Goal: Information Seeking & Learning: Learn about a topic

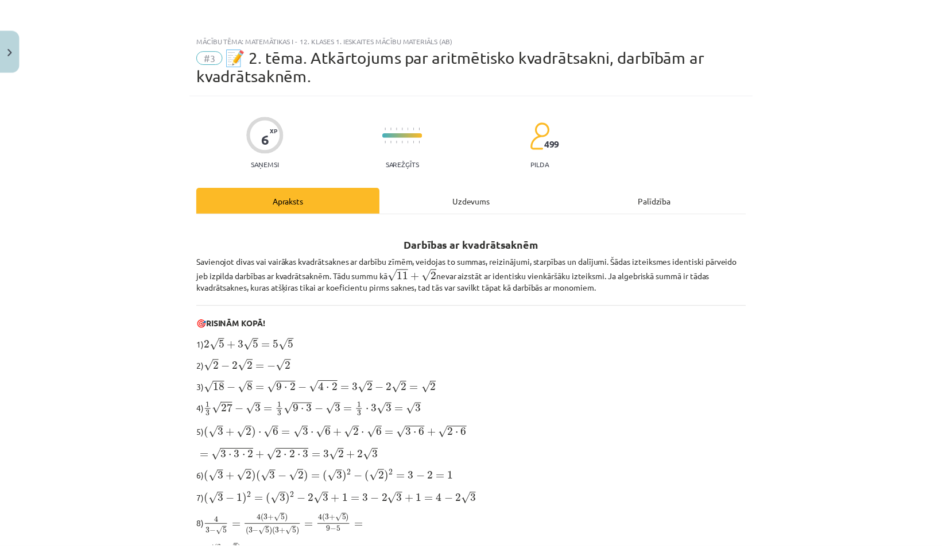
scroll to position [628, 0]
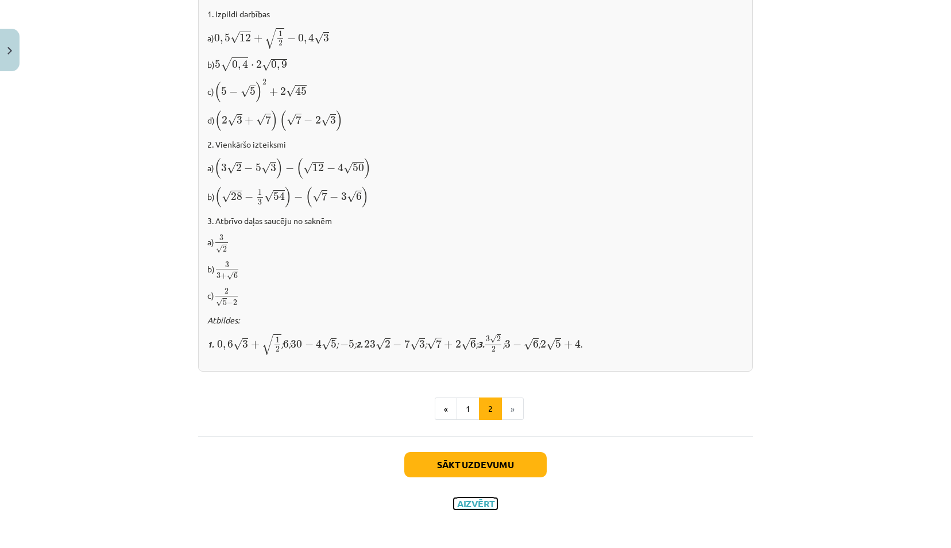
click at [471, 498] on button "Aizvērt" at bounding box center [476, 503] width 44 height 11
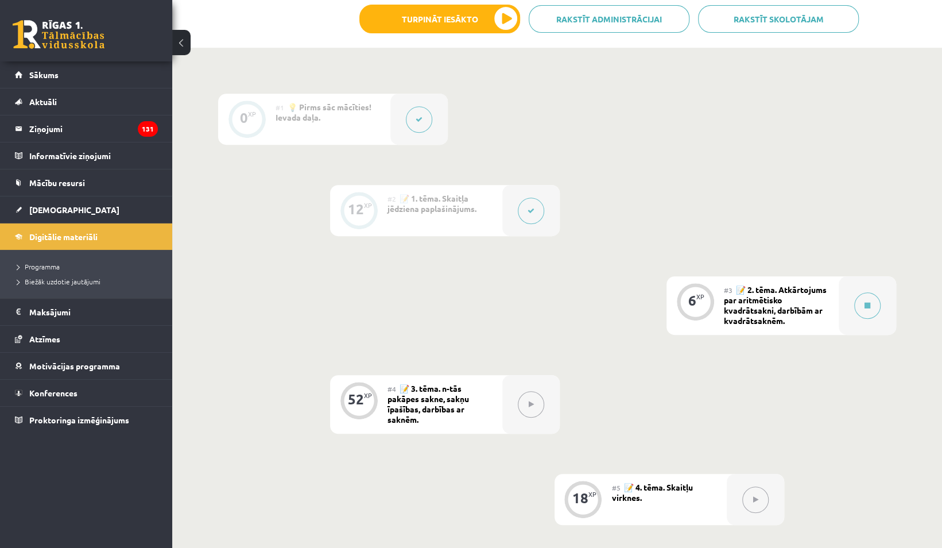
scroll to position [0, 0]
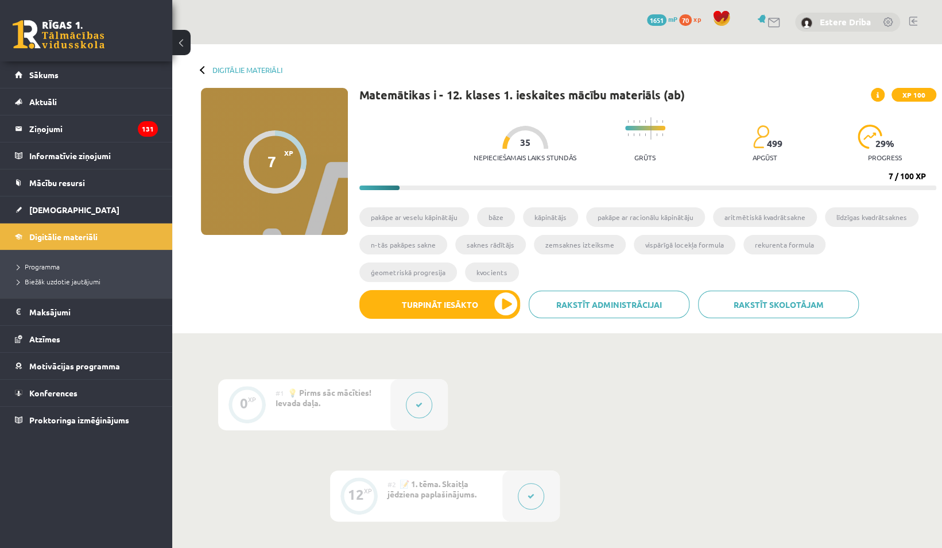
click at [825, 17] on link "Estere Driba" at bounding box center [845, 21] width 51 height 11
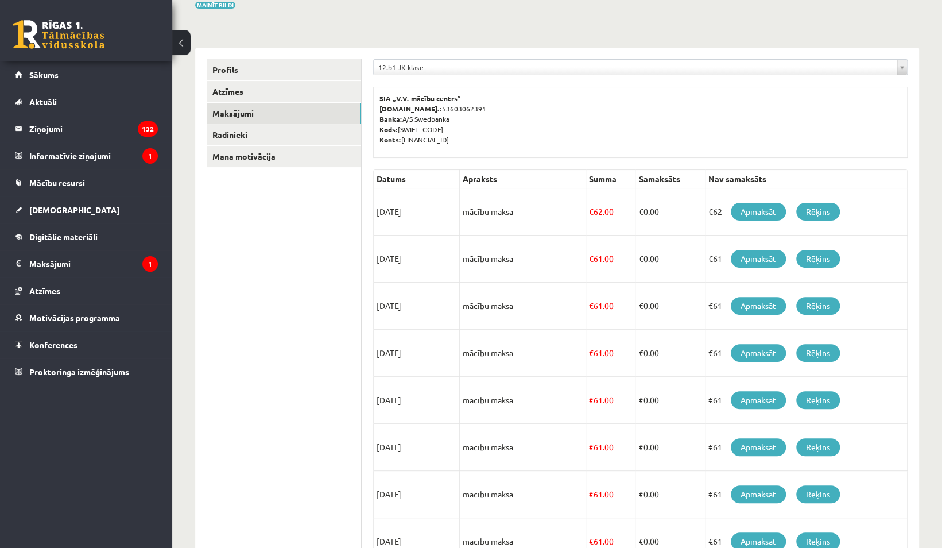
scroll to position [124, 0]
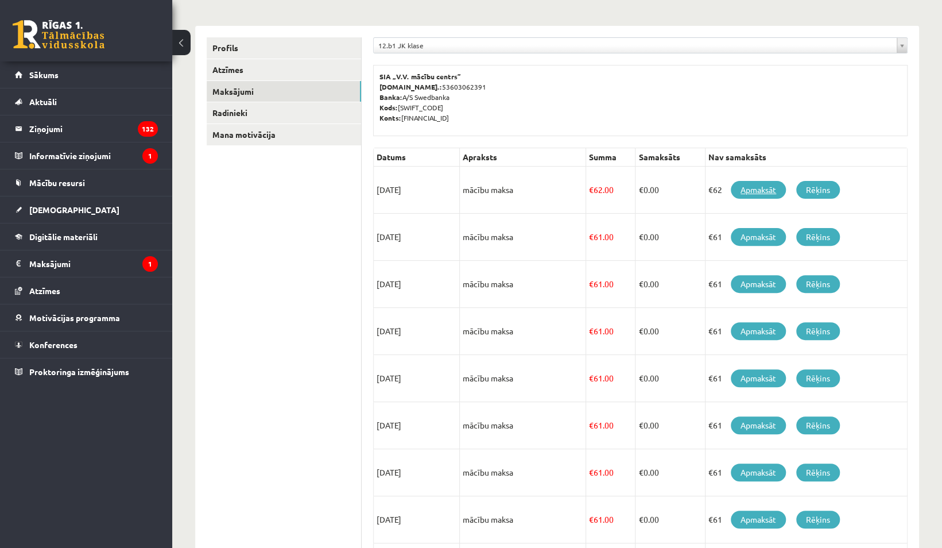
click at [763, 189] on link "Apmaksāt" at bounding box center [758, 190] width 55 height 18
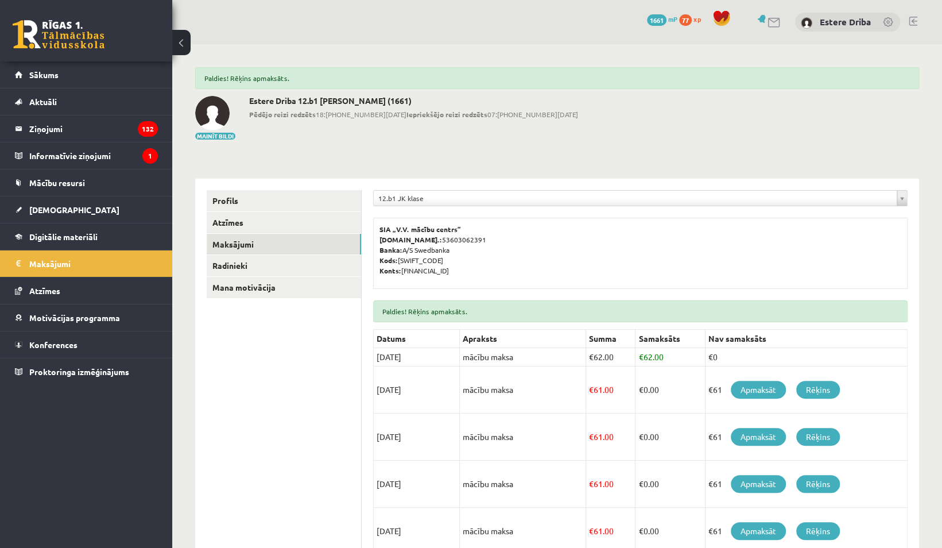
click at [912, 20] on link at bounding box center [913, 21] width 9 height 9
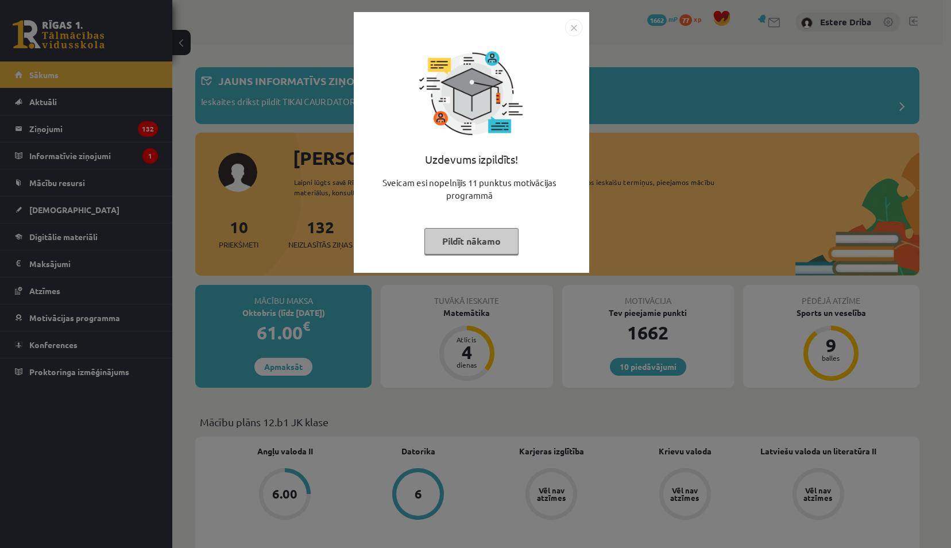
click at [458, 239] on button "Pildīt nākamo" at bounding box center [471, 241] width 94 height 26
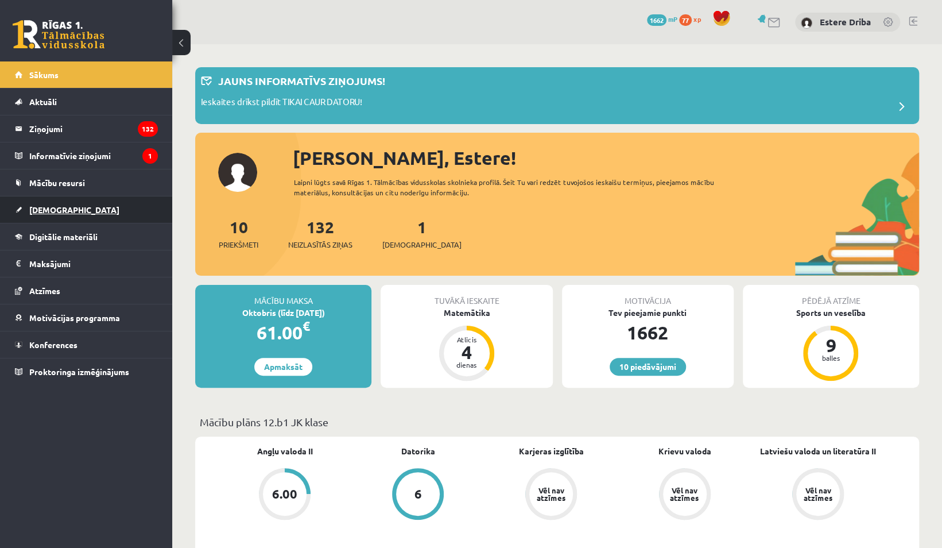
click at [69, 212] on link "[DEMOGRAPHIC_DATA]" at bounding box center [86, 209] width 143 height 26
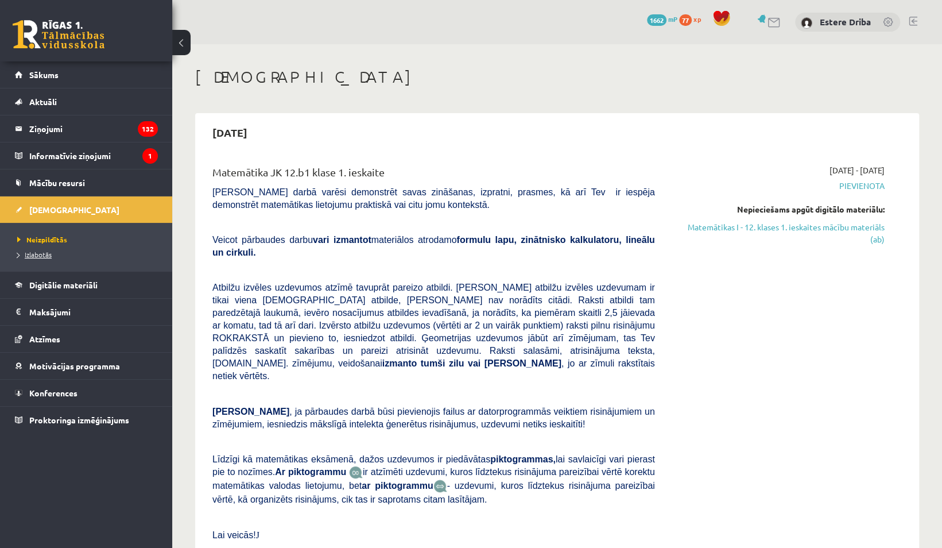
click at [41, 256] on span "Izlabotās" at bounding box center [34, 254] width 34 height 9
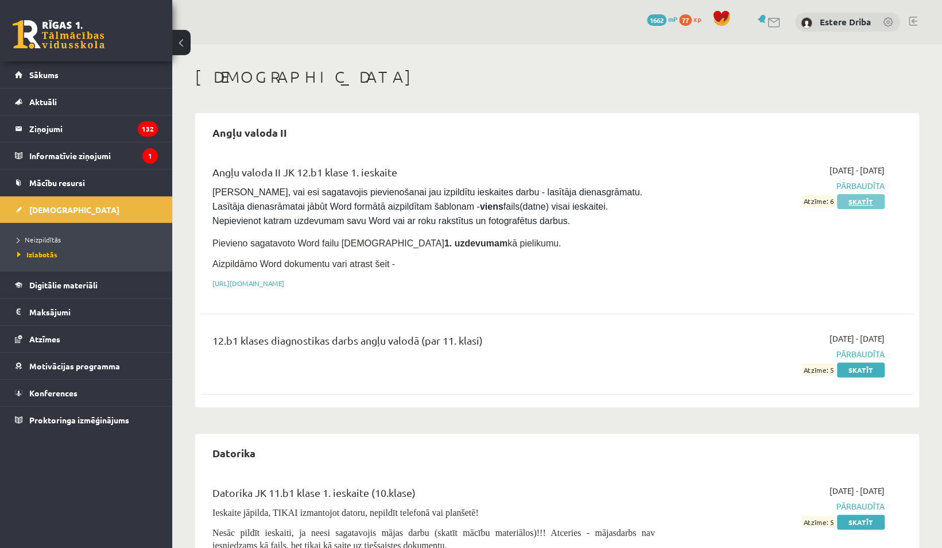
click at [865, 199] on link "Skatīt" at bounding box center [861, 201] width 48 height 15
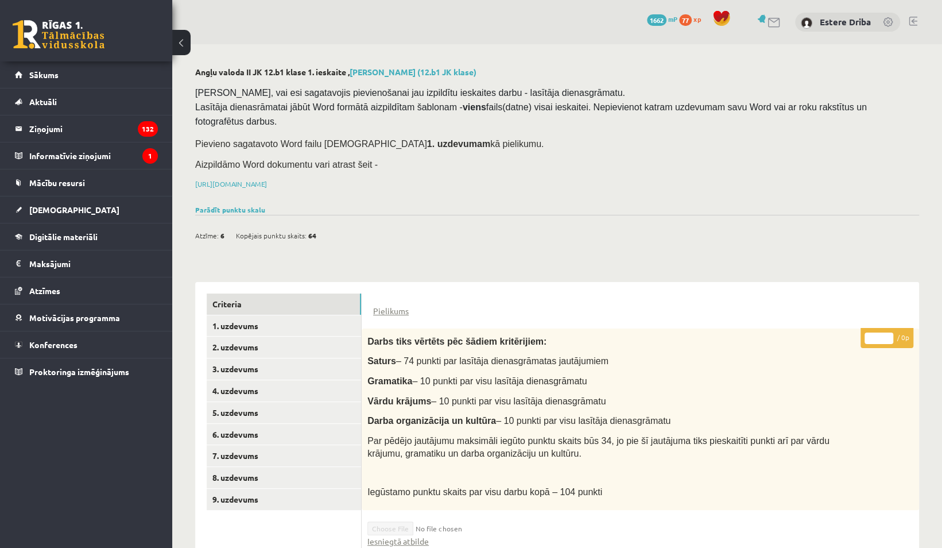
scroll to position [154, 0]
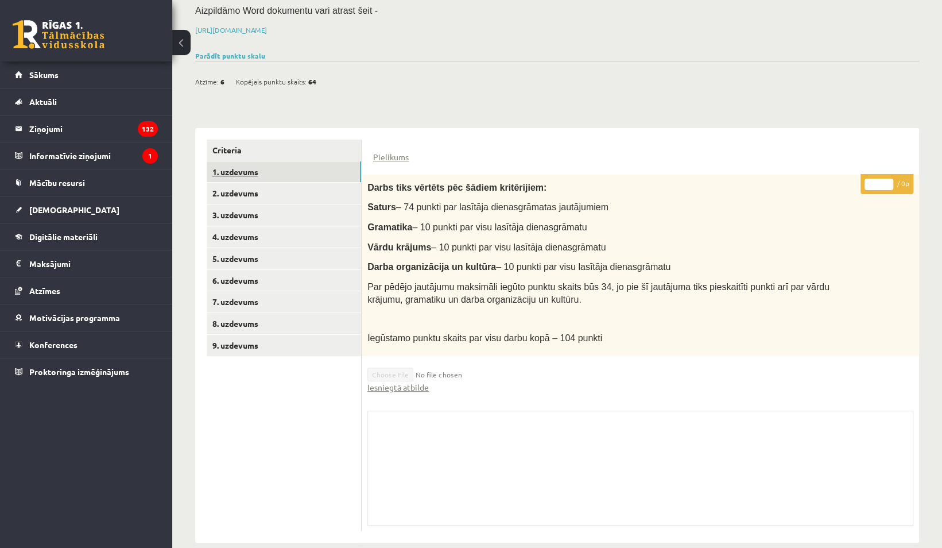
click at [320, 161] on link "1. uzdevums" at bounding box center [284, 171] width 154 height 21
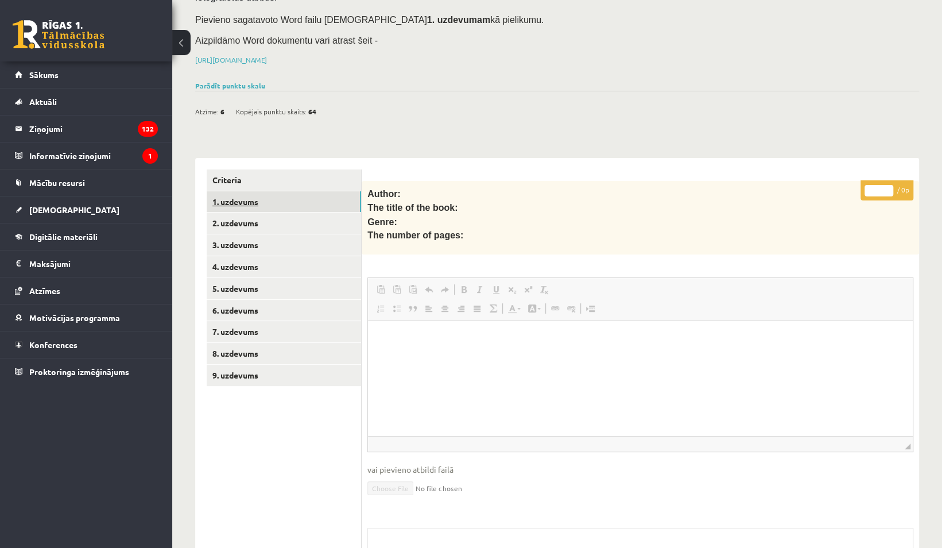
click at [308, 191] on link "1. uzdevums" at bounding box center [284, 201] width 154 height 21
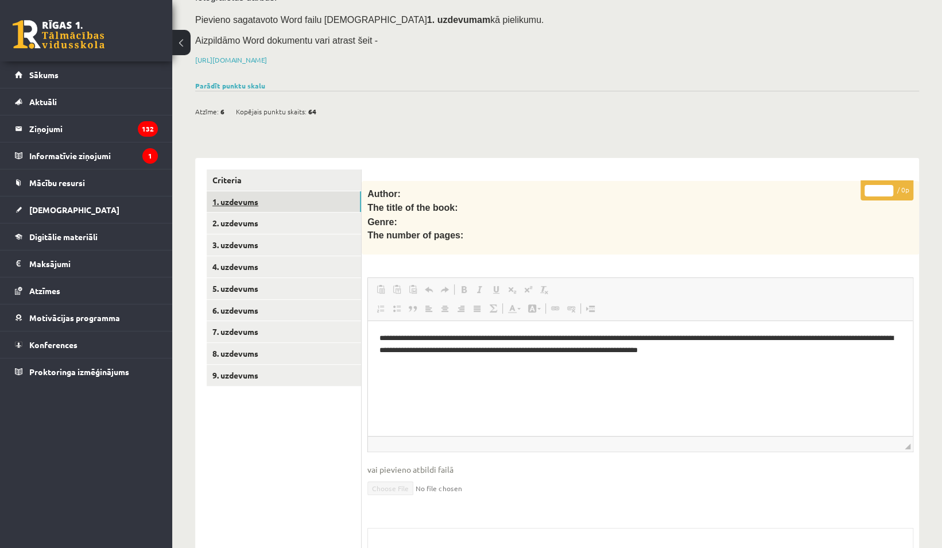
scroll to position [0, 0]
click at [301, 212] on link "2. uzdevums" at bounding box center [284, 222] width 154 height 21
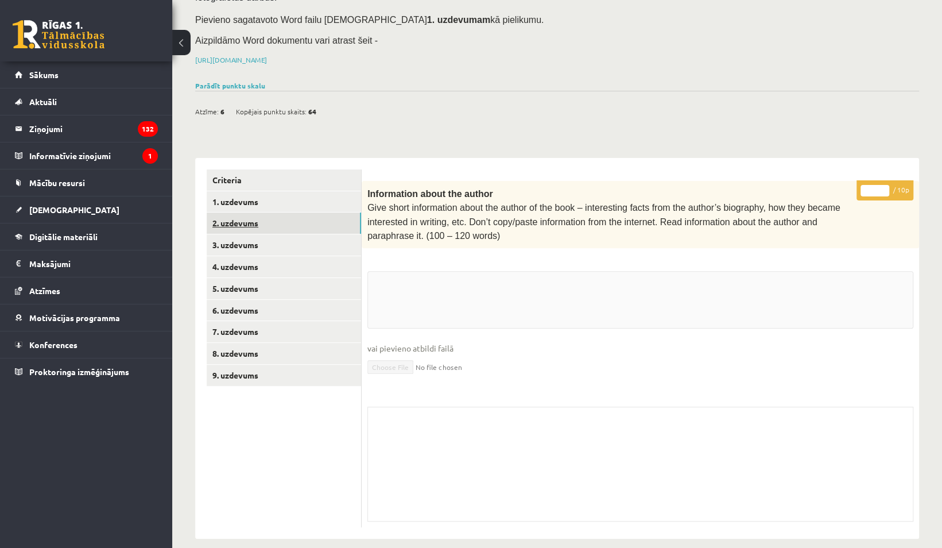
scroll to position [117, 0]
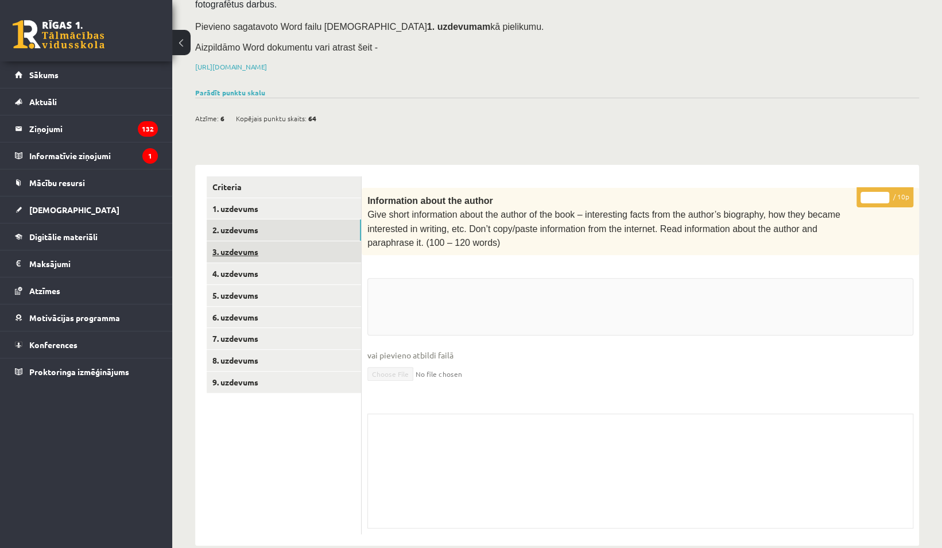
click at [297, 241] on link "3. uzdevums" at bounding box center [284, 251] width 154 height 21
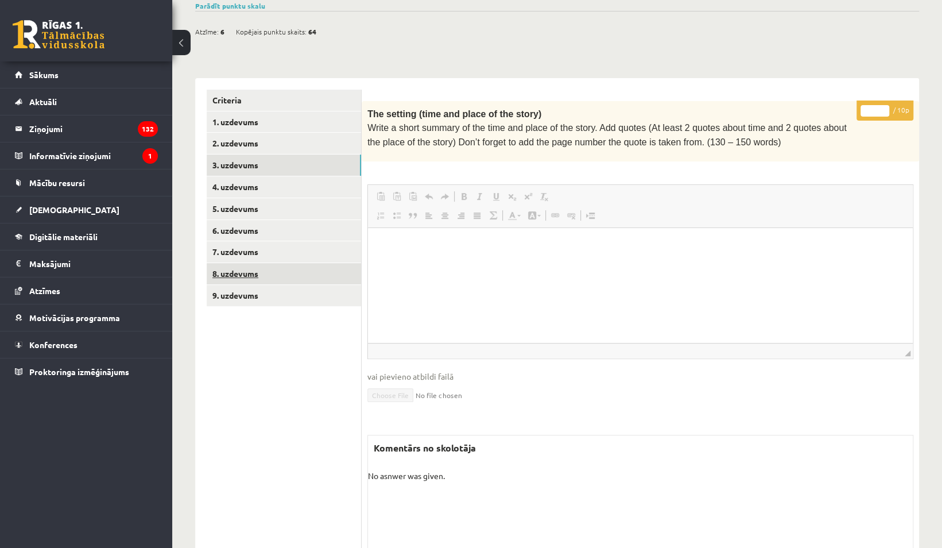
scroll to position [203, 0]
click at [276, 112] on link "1. uzdevums" at bounding box center [284, 122] width 154 height 21
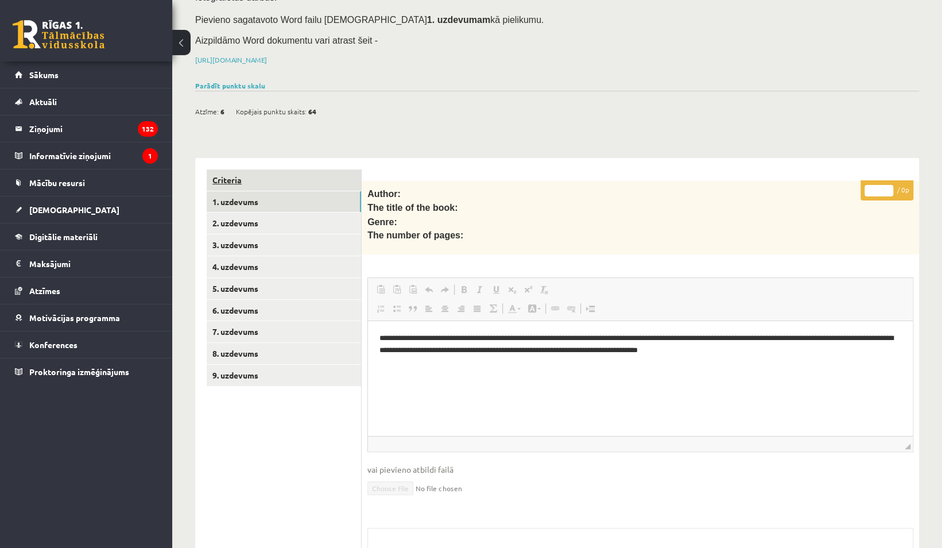
scroll to position [0, 0]
click at [266, 169] on link "Criteria" at bounding box center [284, 179] width 154 height 21
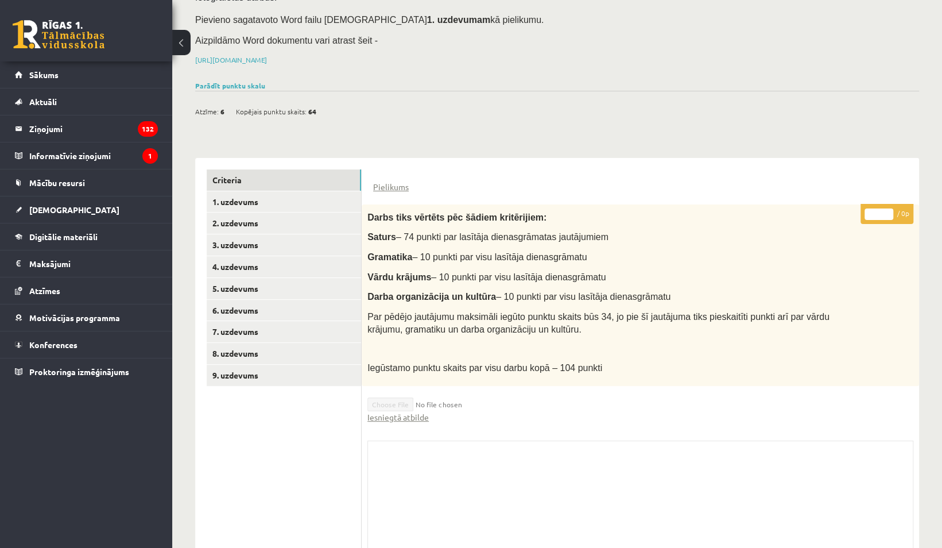
scroll to position [154, 0]
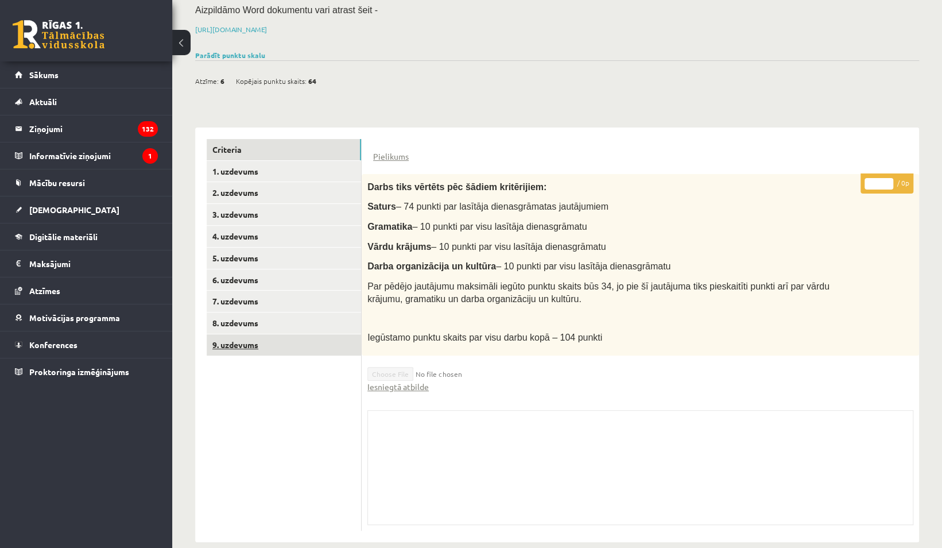
click at [242, 334] on link "9. uzdevums" at bounding box center [284, 344] width 154 height 21
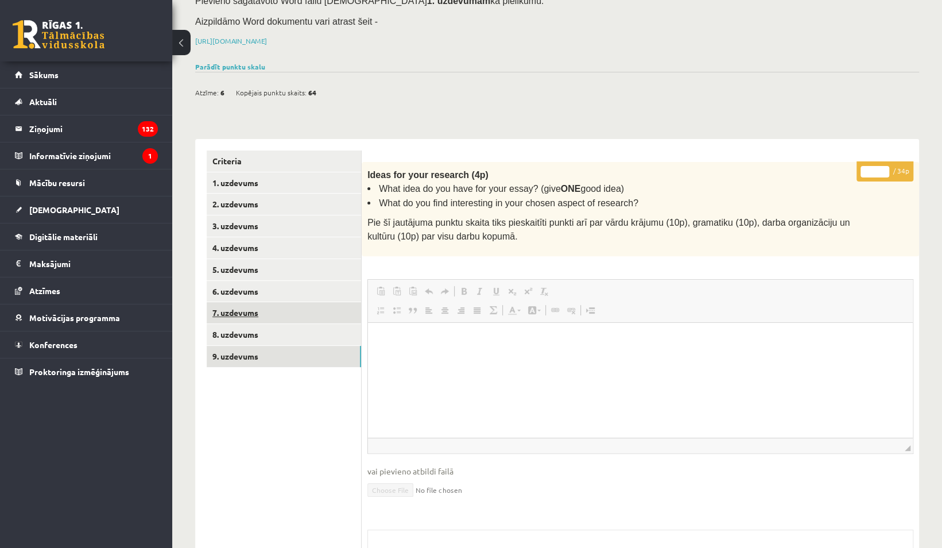
scroll to position [0, 0]
click at [243, 302] on link "7. uzdevums" at bounding box center [284, 312] width 154 height 21
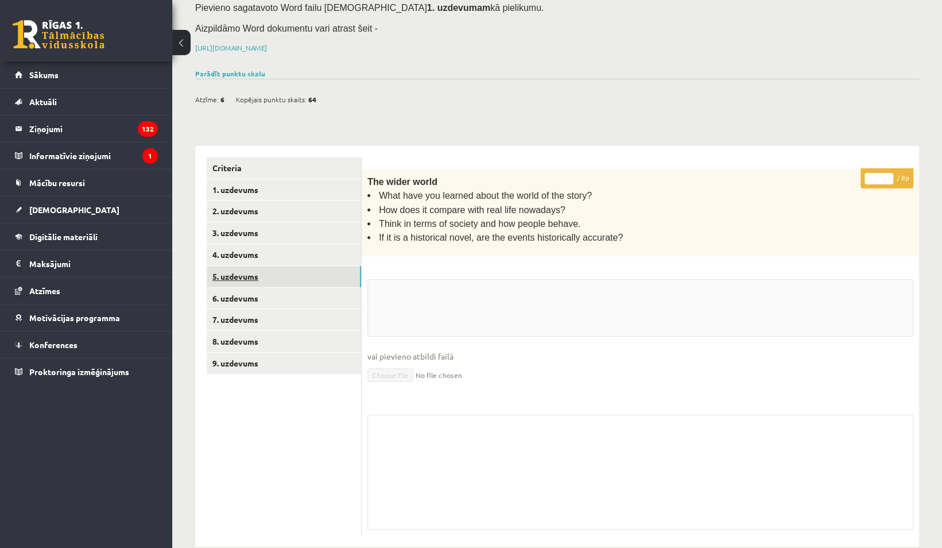
click at [250, 266] on link "5. uzdevums" at bounding box center [284, 276] width 154 height 21
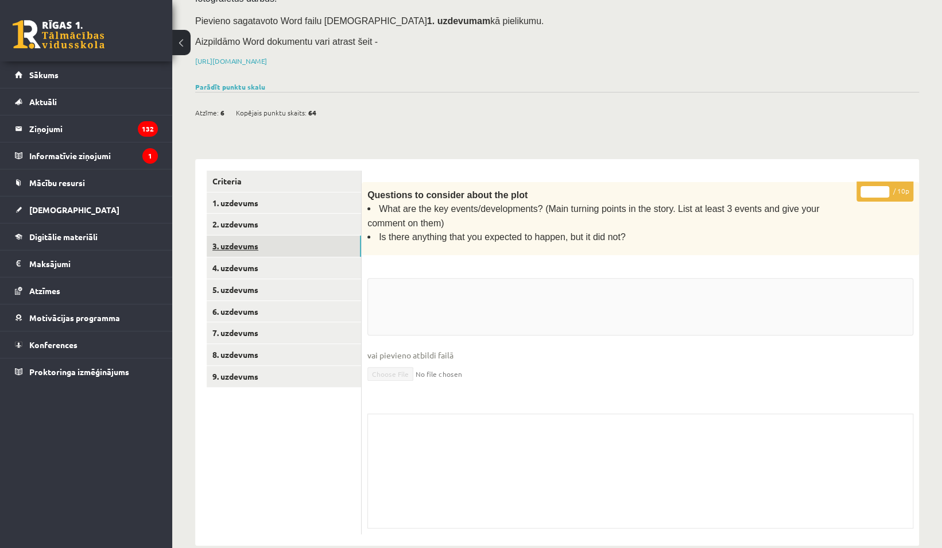
click at [254, 239] on link "3. uzdevums" at bounding box center [284, 245] width 154 height 21
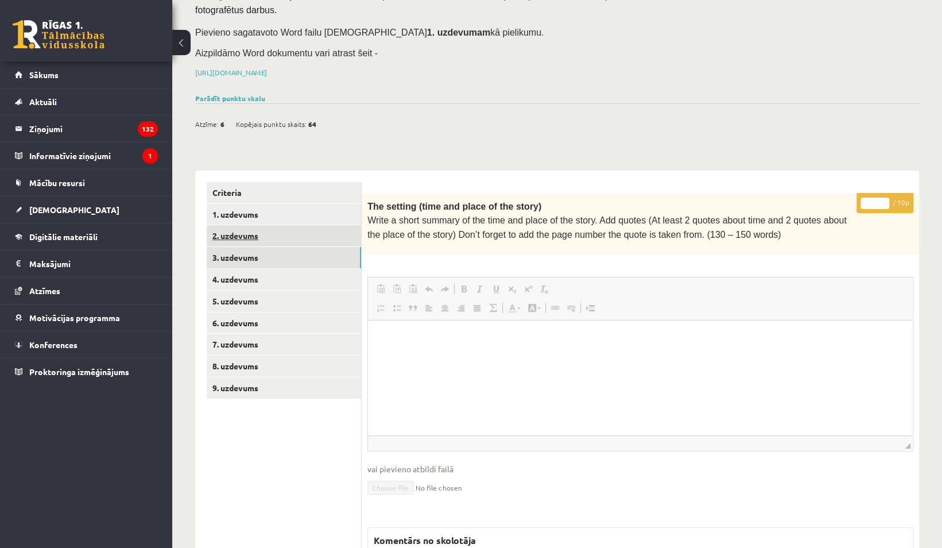
scroll to position [0, 0]
click at [263, 204] on link "1. uzdevums" at bounding box center [284, 214] width 154 height 21
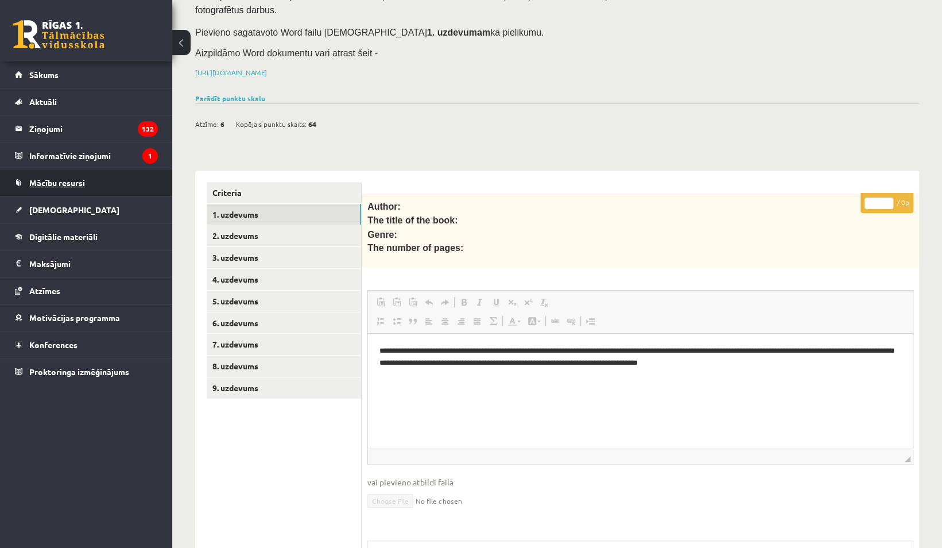
click at [62, 180] on span "Mācību resursi" at bounding box center [57, 182] width 56 height 10
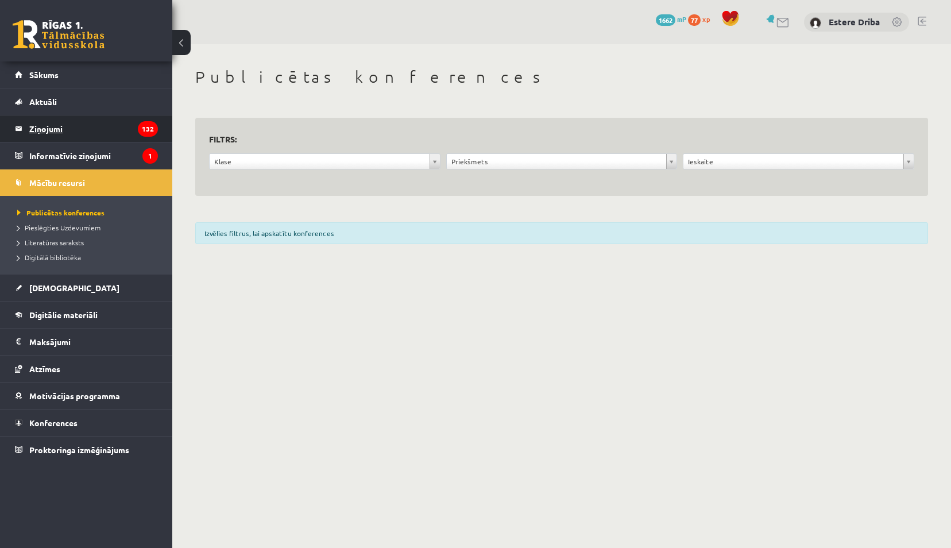
click at [69, 129] on legend "Ziņojumi 132" at bounding box center [93, 128] width 129 height 26
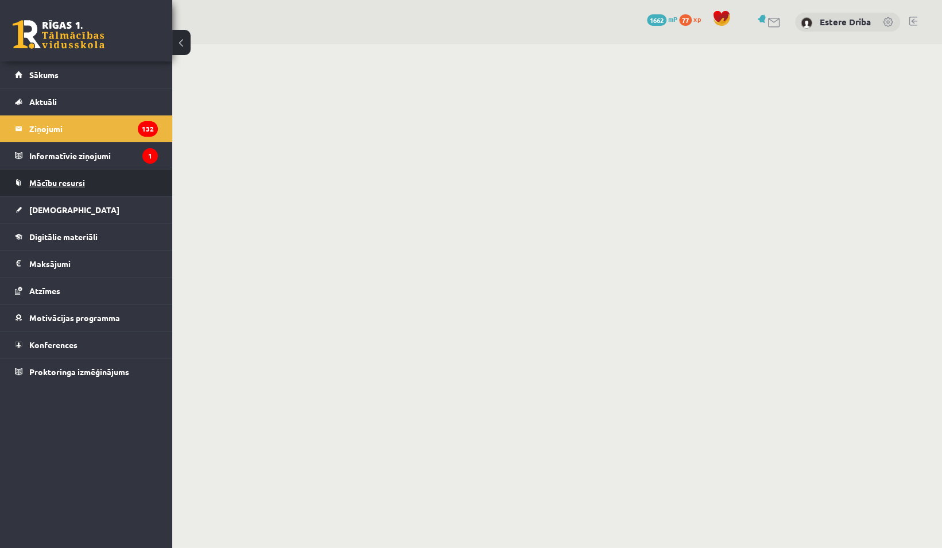
click at [40, 187] on link "Mācību resursi" at bounding box center [86, 182] width 143 height 26
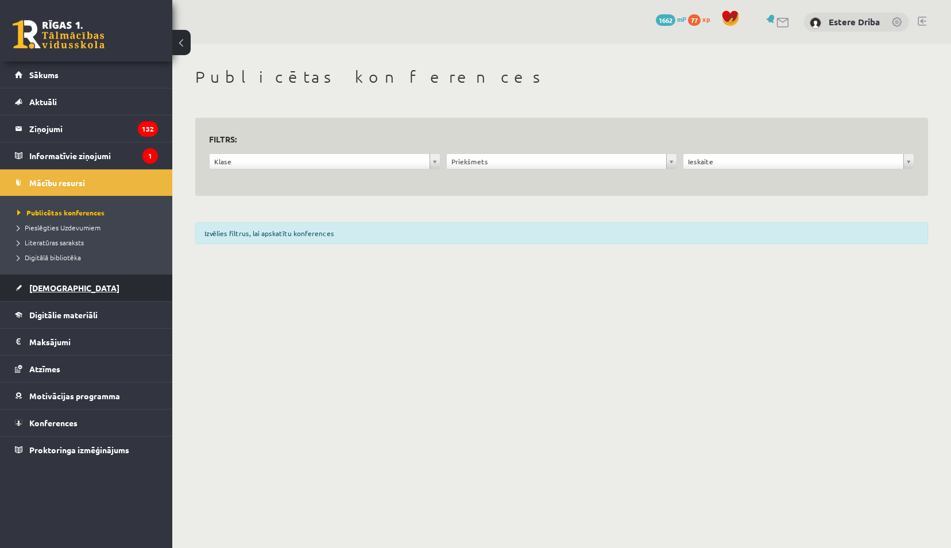
click at [44, 286] on span "[DEMOGRAPHIC_DATA]" at bounding box center [74, 287] width 90 height 10
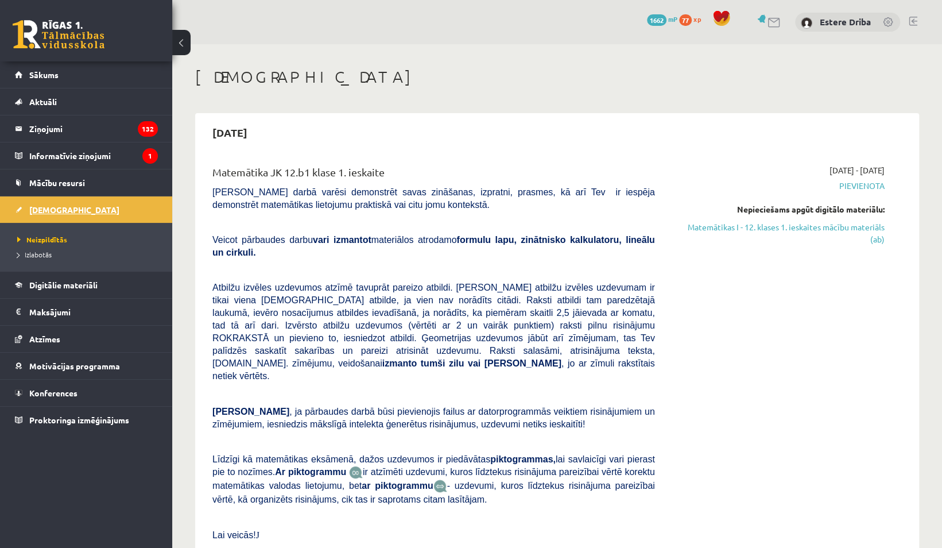
click at [44, 286] on span "Digitālie materiāli" at bounding box center [63, 285] width 68 height 10
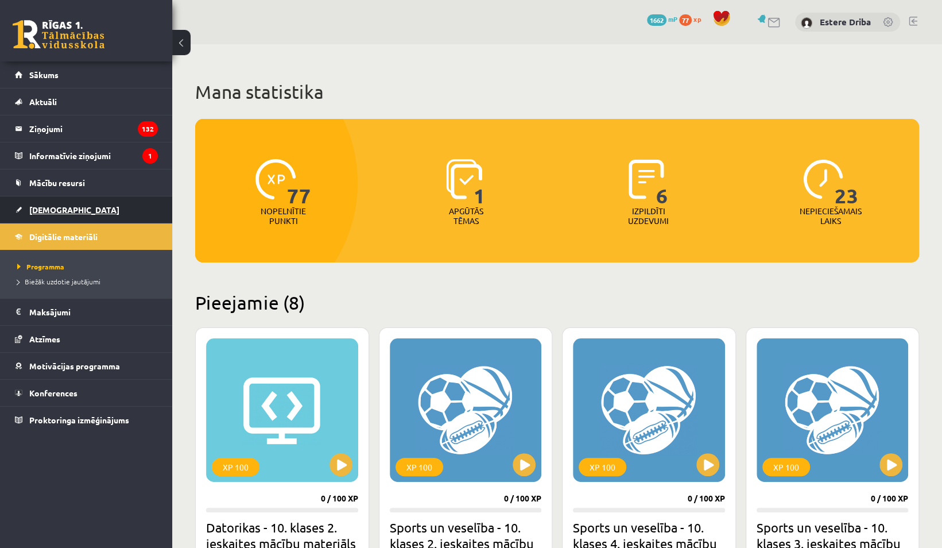
click at [77, 219] on link "[DEMOGRAPHIC_DATA]" at bounding box center [86, 209] width 143 height 26
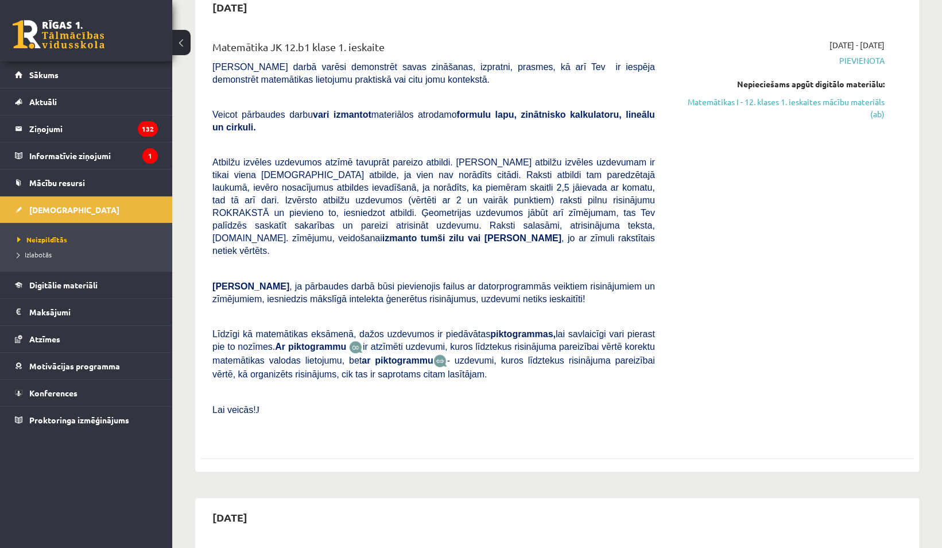
scroll to position [124, 0]
click at [100, 280] on link "Digitālie materiāli" at bounding box center [86, 285] width 143 height 26
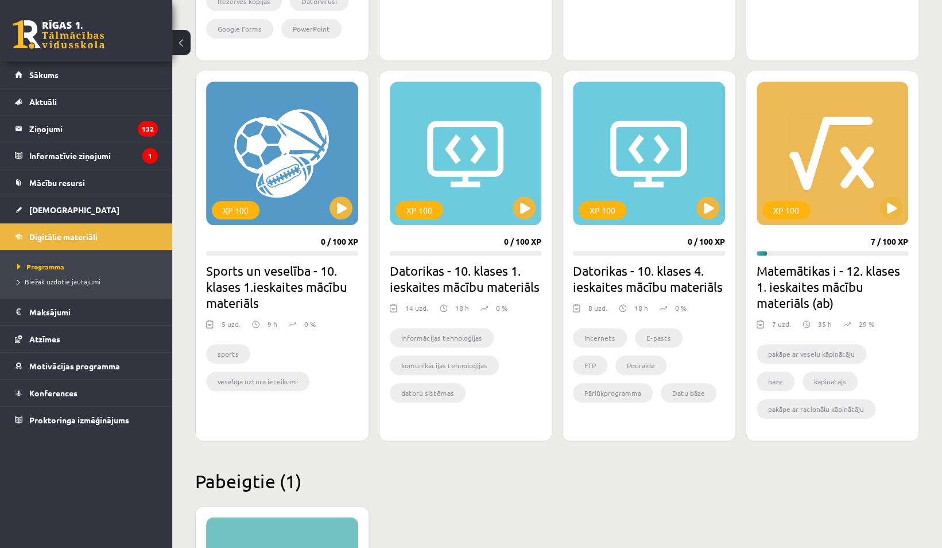
scroll to position [621, 0]
click at [888, 204] on button at bounding box center [891, 207] width 23 height 23
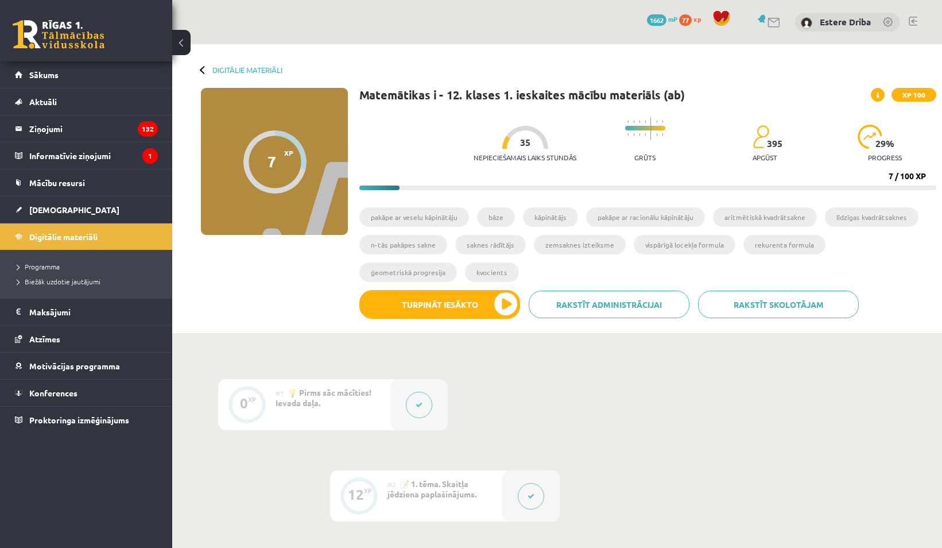
click at [892, 208] on li "līdzīgas kvadrātsaknes" at bounding box center [872, 217] width 94 height 20
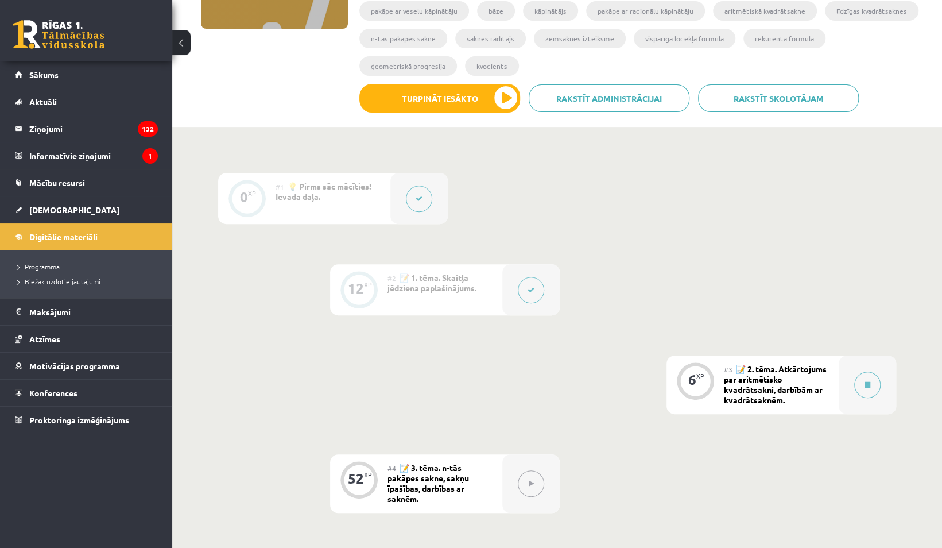
scroll to position [207, 0]
click at [67, 206] on link "[DEMOGRAPHIC_DATA]" at bounding box center [86, 209] width 143 height 26
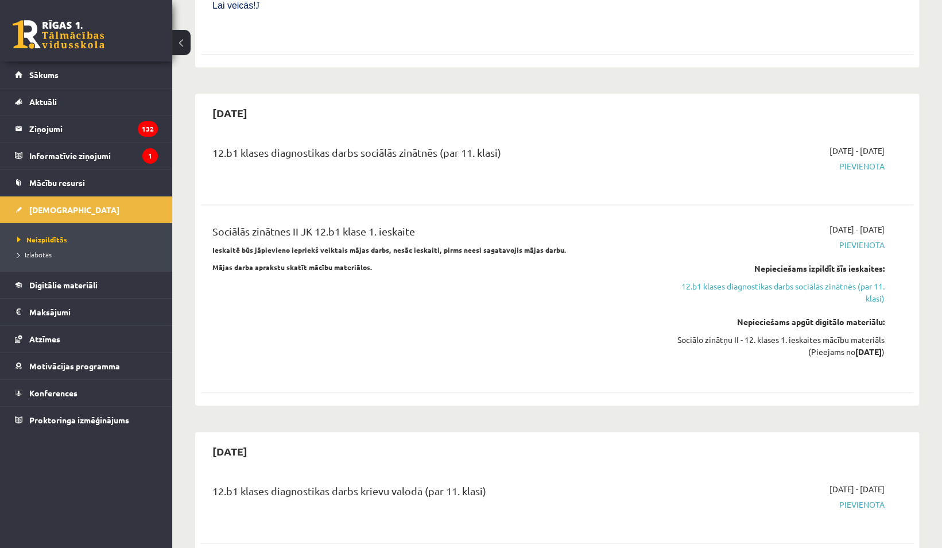
scroll to position [530, 0]
click at [803, 280] on link "12.b1 klases diagnostikas darbs sociālās zinātnēs (par 11. klasi)" at bounding box center [778, 292] width 212 height 24
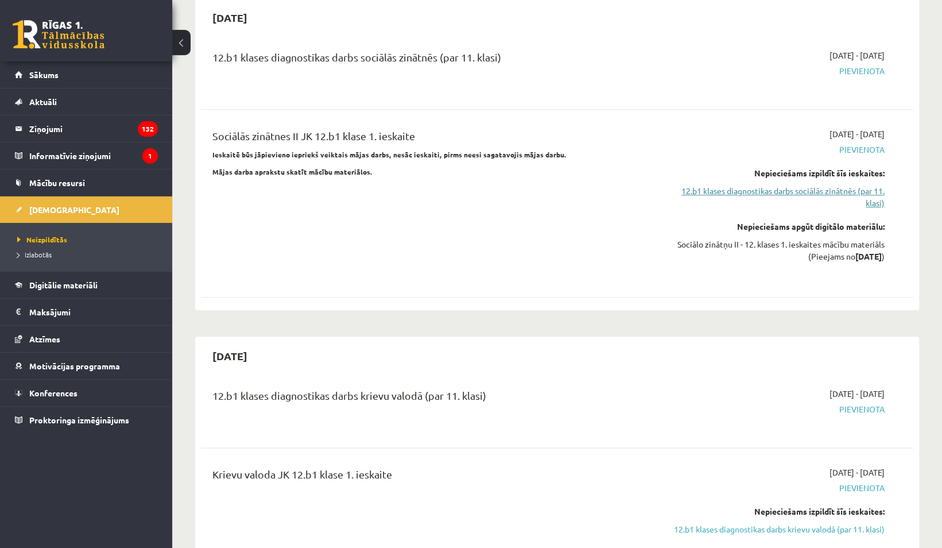
click at [778, 185] on link "12.b1 klases diagnostikas darbs sociālās zinātnēs (par 11. klasi)" at bounding box center [778, 197] width 212 height 24
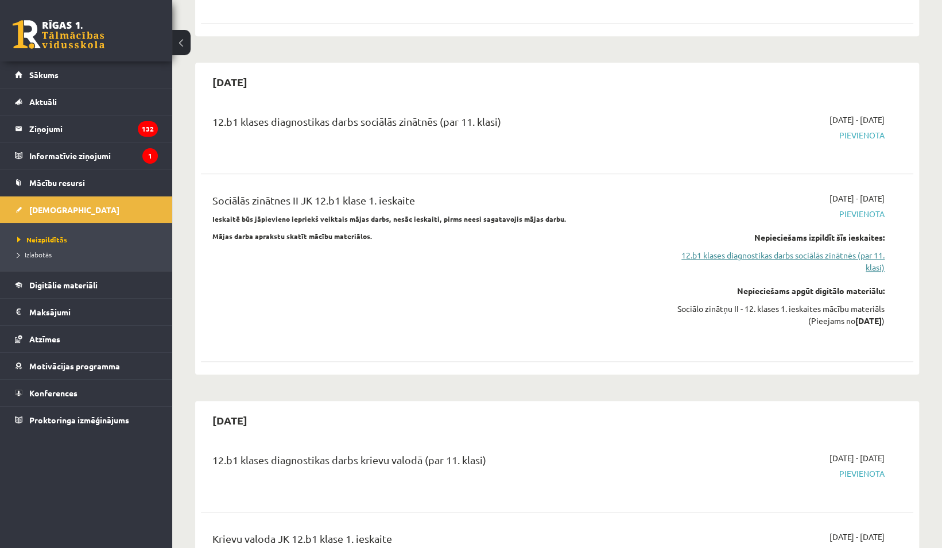
scroll to position [560, 0]
click at [862, 249] on link "12.b1 klases diagnostikas darbs sociālās zinātnēs (par 11. klasi)" at bounding box center [778, 261] width 212 height 24
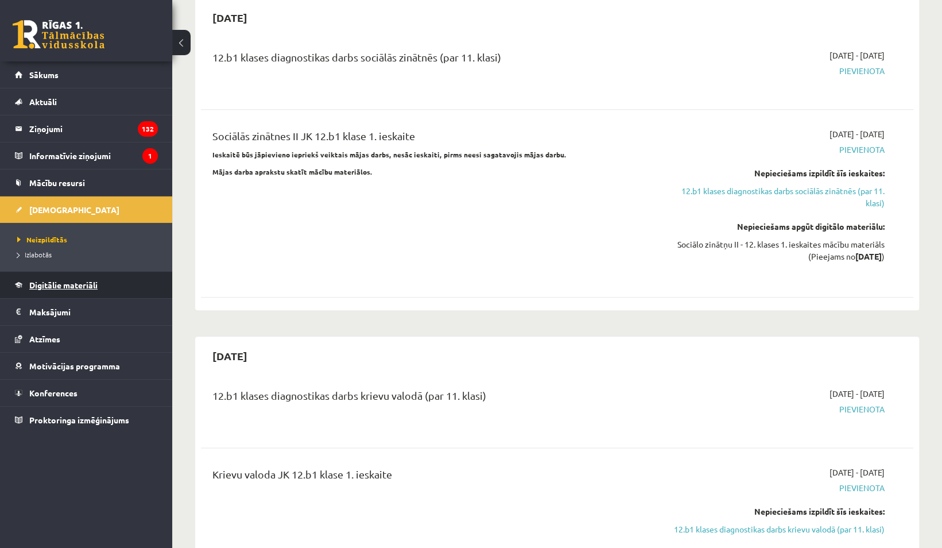
click at [93, 281] on span "Digitālie materiāli" at bounding box center [63, 285] width 68 height 10
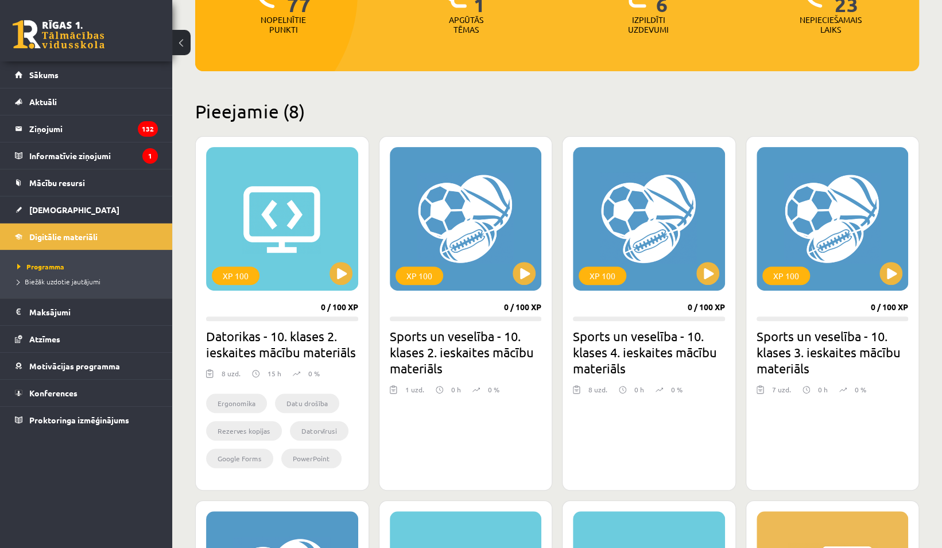
scroll to position [192, 0]
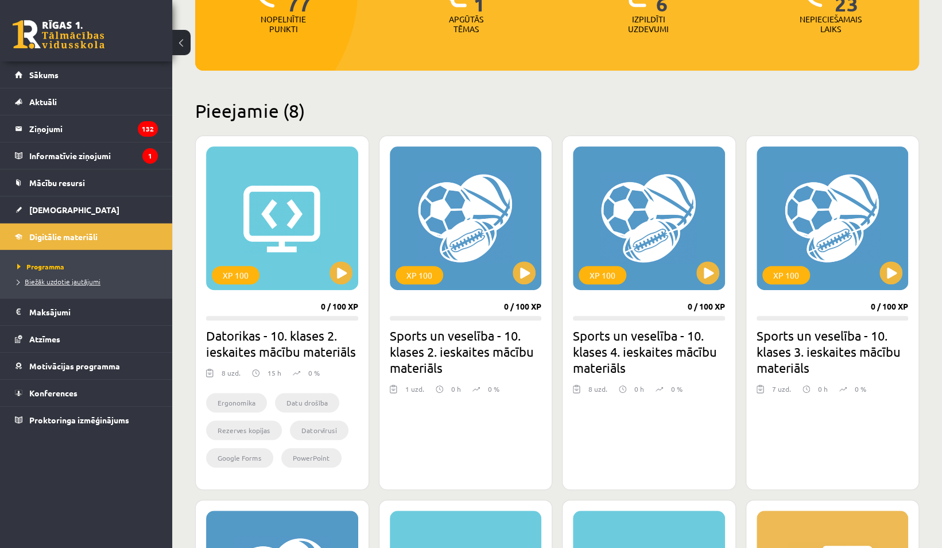
click at [64, 280] on span "Biežāk uzdotie jautājumi" at bounding box center [58, 281] width 83 height 9
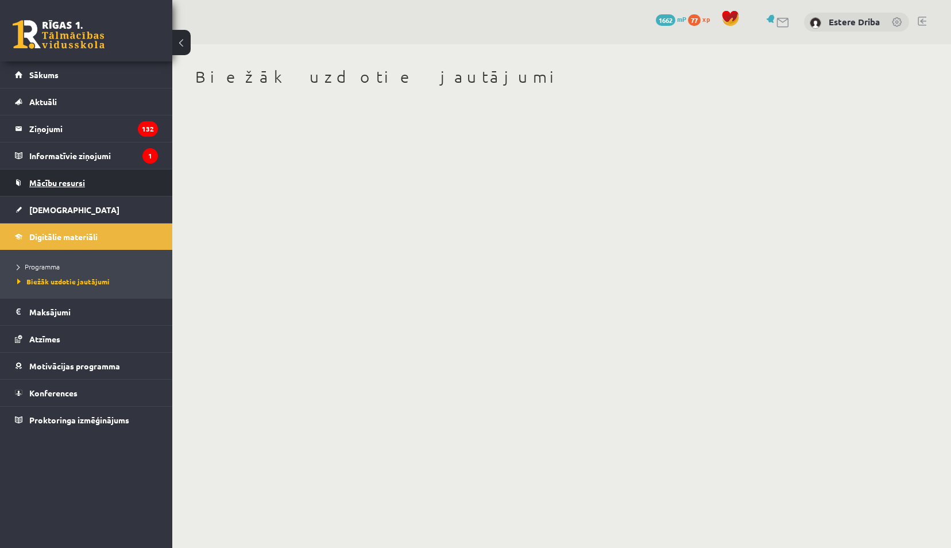
click at [69, 188] on link "Mācību resursi" at bounding box center [86, 182] width 143 height 26
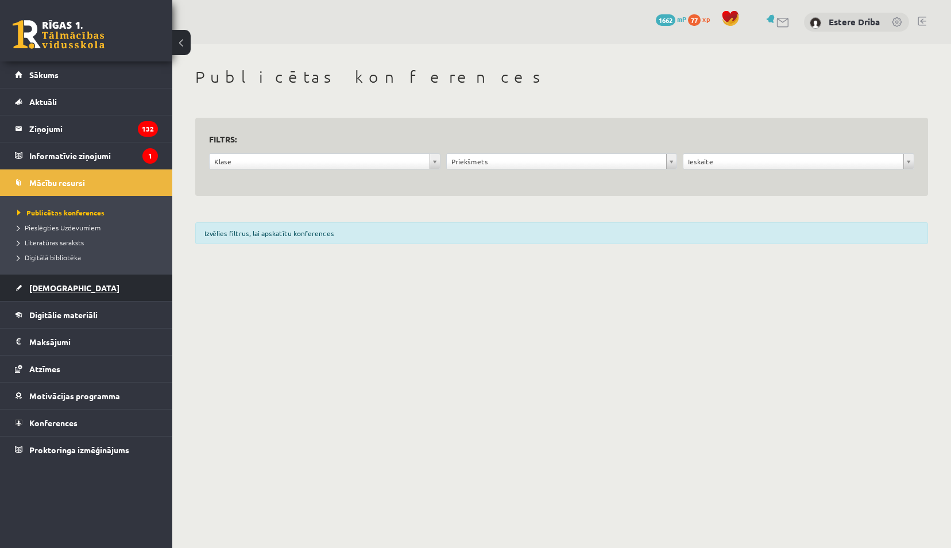
click at [49, 295] on link "[DEMOGRAPHIC_DATA]" at bounding box center [86, 287] width 143 height 26
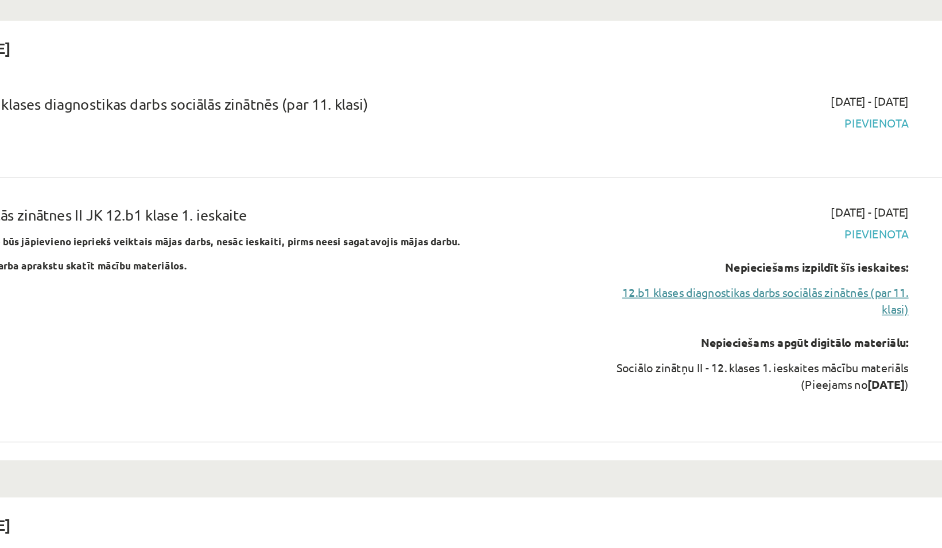
scroll to position [536, 0]
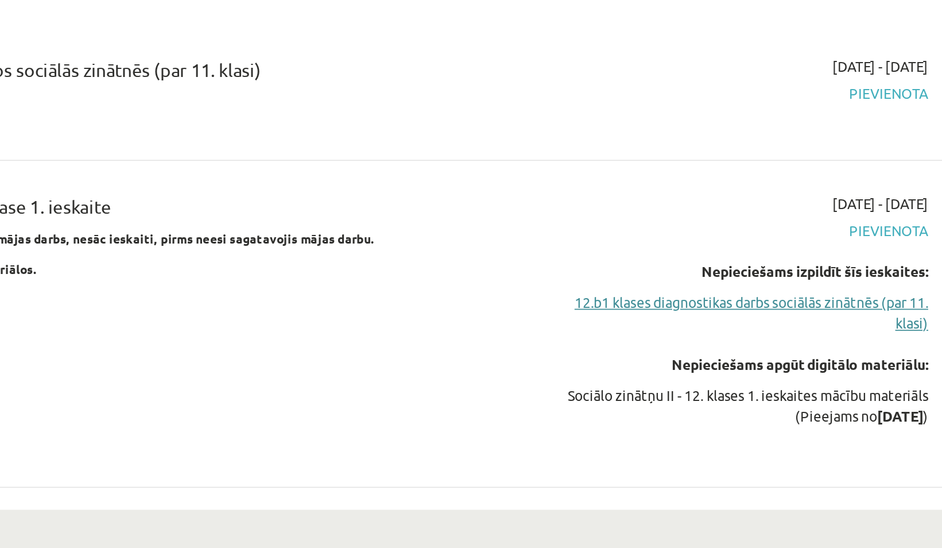
click at [809, 273] on link "12.b1 klases diagnostikas darbs sociālās zinātnēs (par 11. klasi)" at bounding box center [778, 285] width 212 height 24
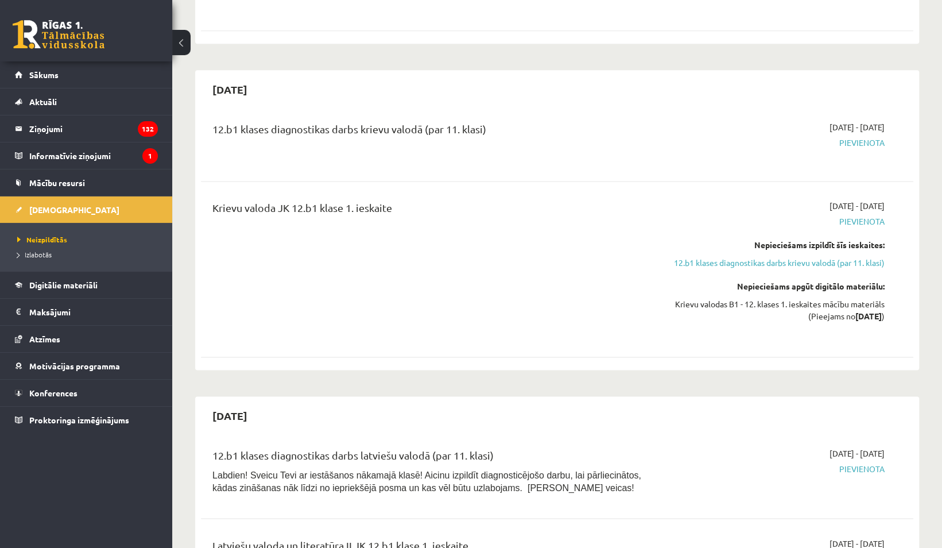
scroll to position [891, 0]
